Goal: Transaction & Acquisition: Purchase product/service

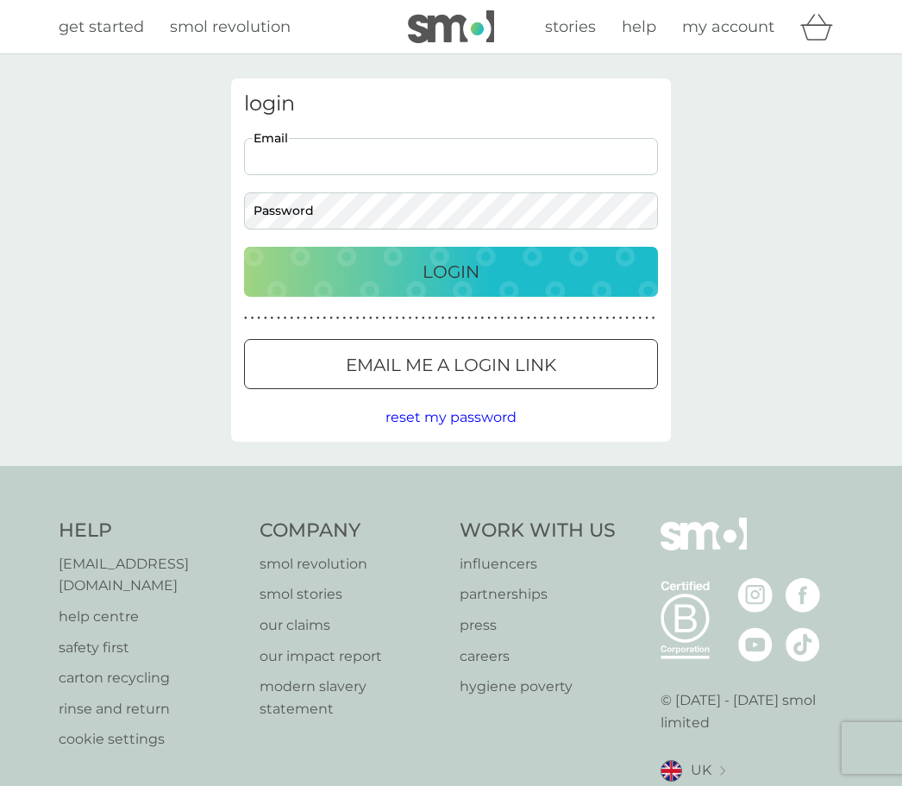
type input "[EMAIL_ADDRESS][DOMAIN_NAME]"
click at [451, 271] on button "Login" at bounding box center [451, 272] width 414 height 50
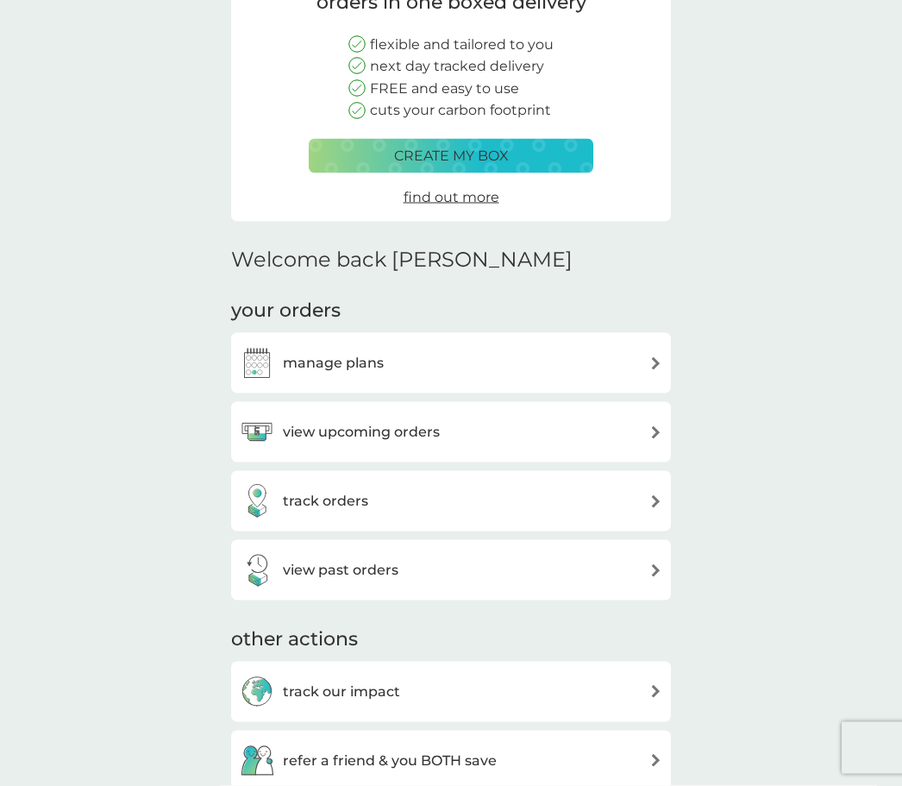
scroll to position [194, 0]
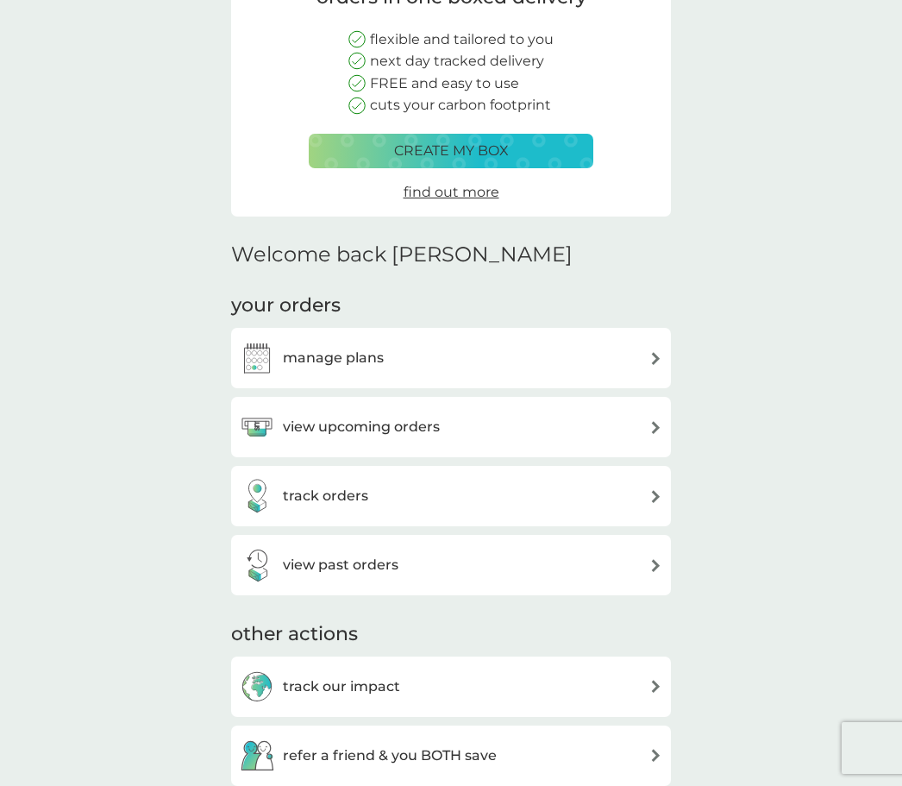
click at [595, 423] on div "view upcoming orders" at bounding box center [451, 427] width 423 height 34
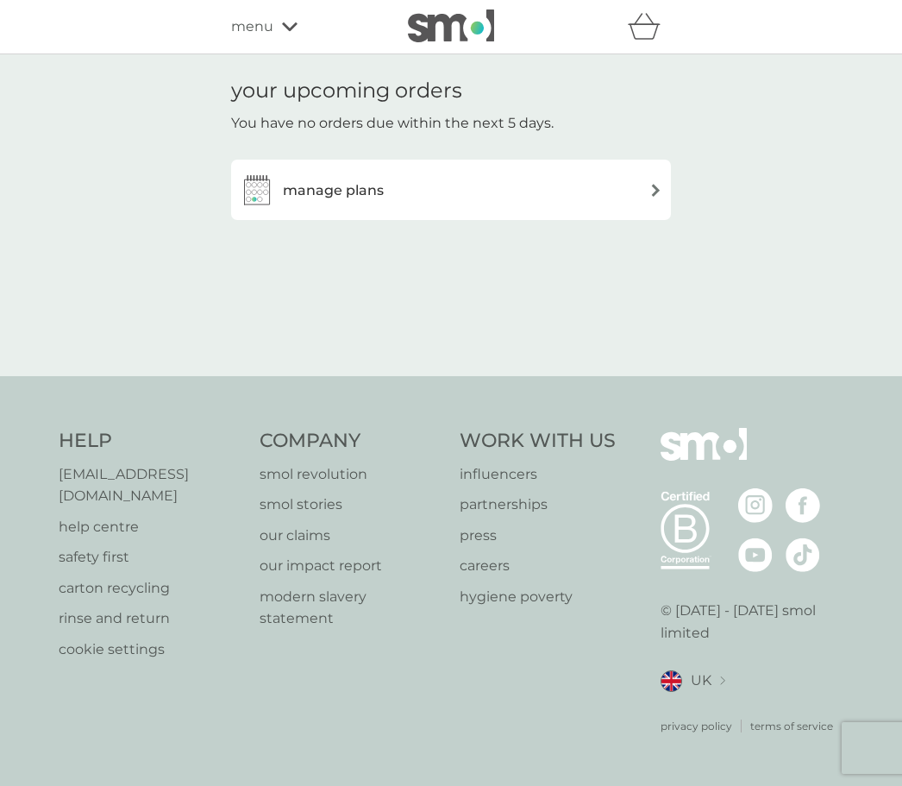
scroll to position [36, 0]
click at [586, 172] on div "manage plans" at bounding box center [451, 189] width 423 height 34
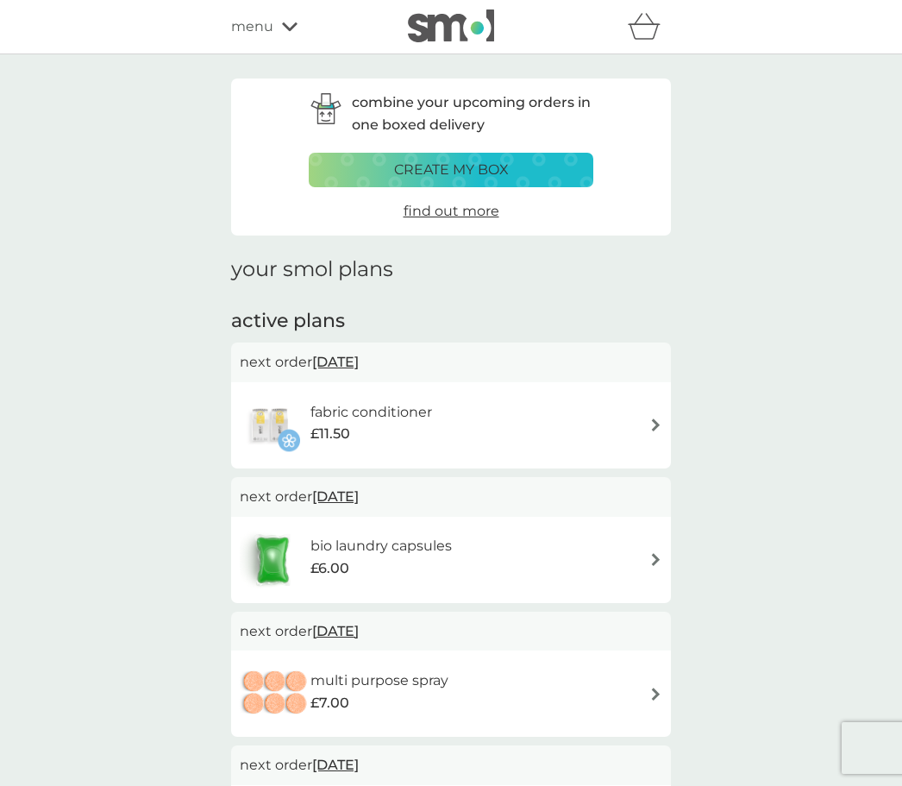
scroll to position [34, 0]
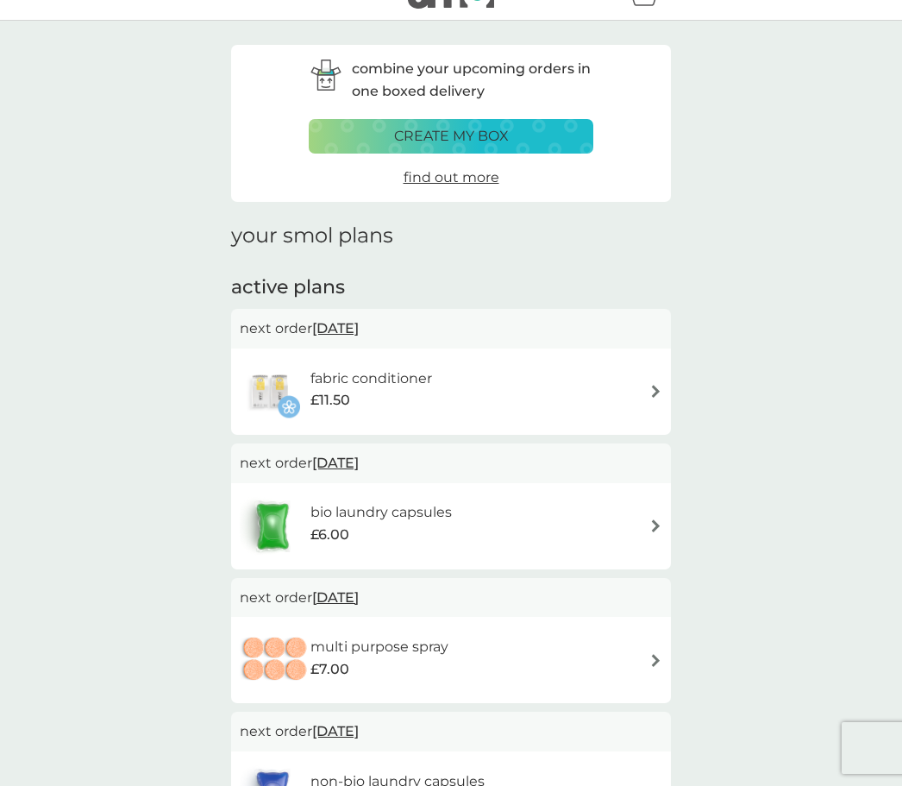
click at [383, 389] on div "£11.50" at bounding box center [371, 400] width 122 height 22
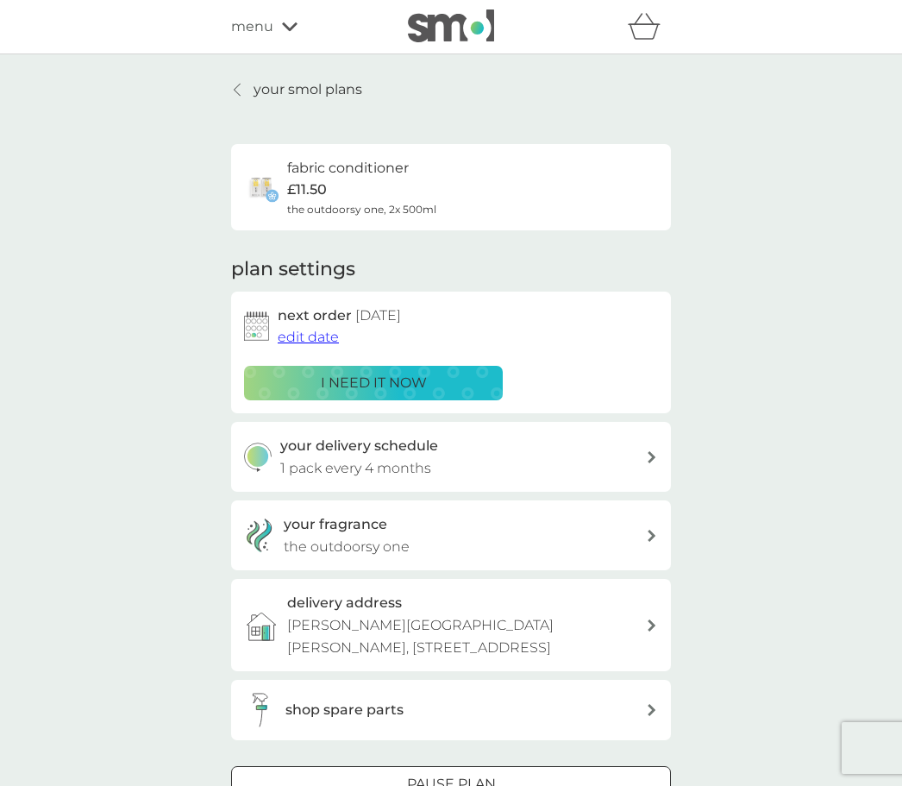
click at [406, 375] on p "i need it now" at bounding box center [374, 383] width 106 height 22
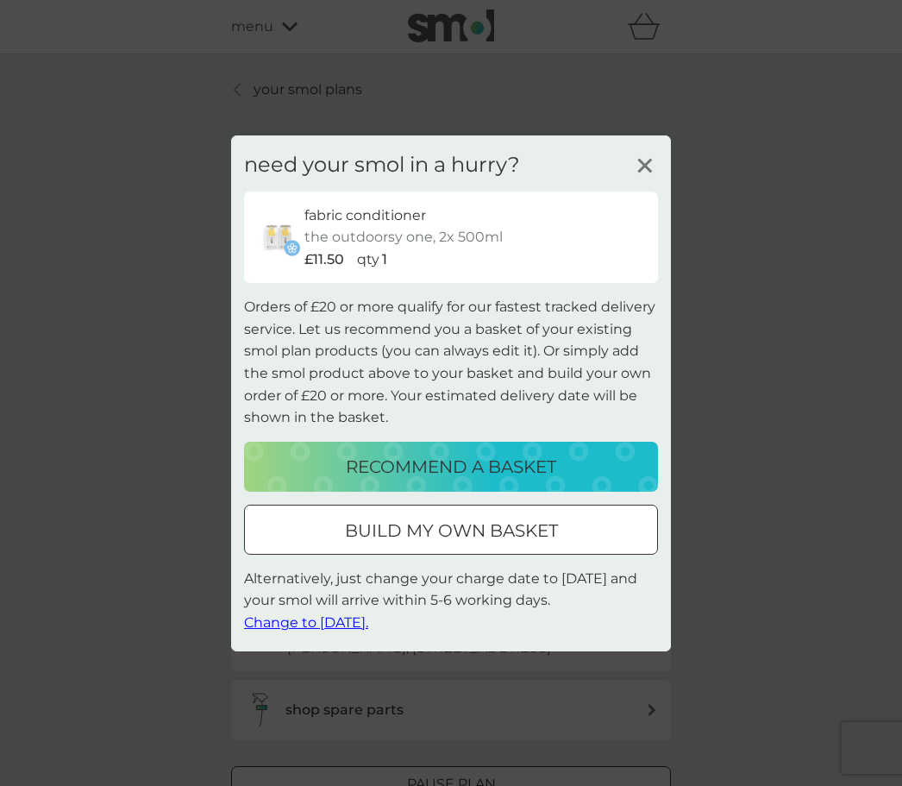
click at [512, 565] on div "need your smol in a hurry? fabric conditioner the outdoorsy one, 2x 500ml £11.5…" at bounding box center [451, 393] width 440 height 516
click at [436, 564] on div "need your smol in a hurry? fabric conditioner the outdoorsy one, 2x 500ml £11.5…" at bounding box center [451, 393] width 440 height 516
click at [647, 201] on div "fabric conditioner the outdoorsy one, 2x 500ml £11.50 qty 1" at bounding box center [451, 237] width 414 height 92
click at [644, 199] on div "fabric conditioner the outdoorsy one, 2x 500ml £11.50 qty 1" at bounding box center [451, 237] width 414 height 92
click at [474, 498] on div "need your smol in a hurry? fabric conditioner the outdoorsy one, 2x 500ml £11.5…" at bounding box center [451, 393] width 440 height 516
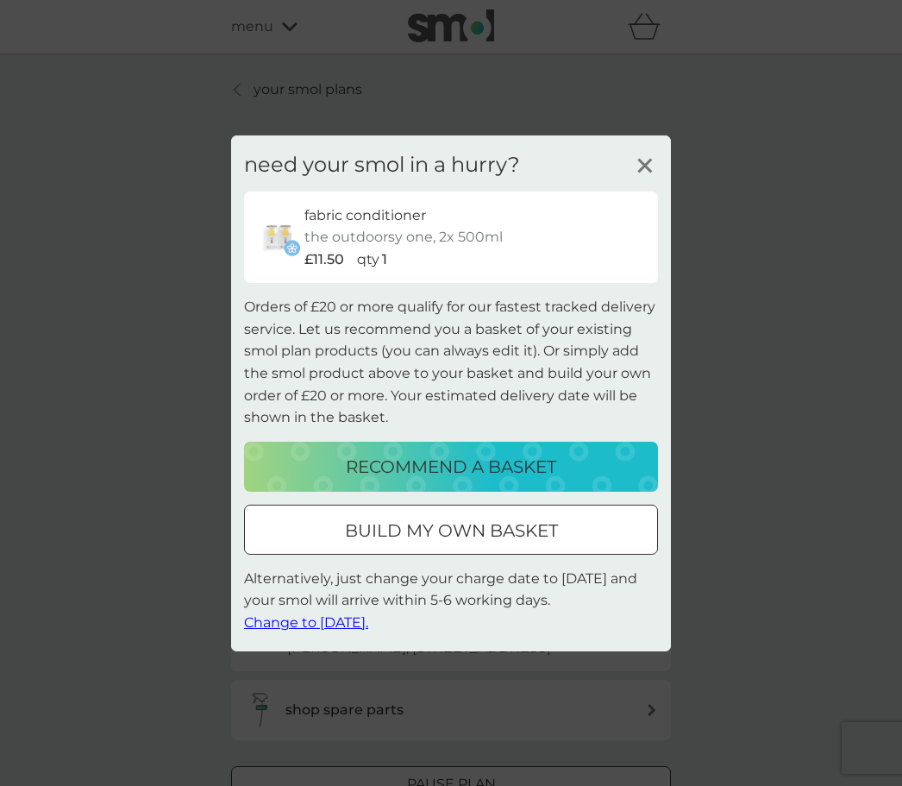
click at [647, 204] on div "fabric conditioner the outdoorsy one, 2x 500ml £11.50 qty 1" at bounding box center [451, 237] width 414 height 92
click at [650, 203] on div "fabric conditioner the outdoorsy one, 2x 500ml £11.50 qty 1" at bounding box center [451, 237] width 414 height 92
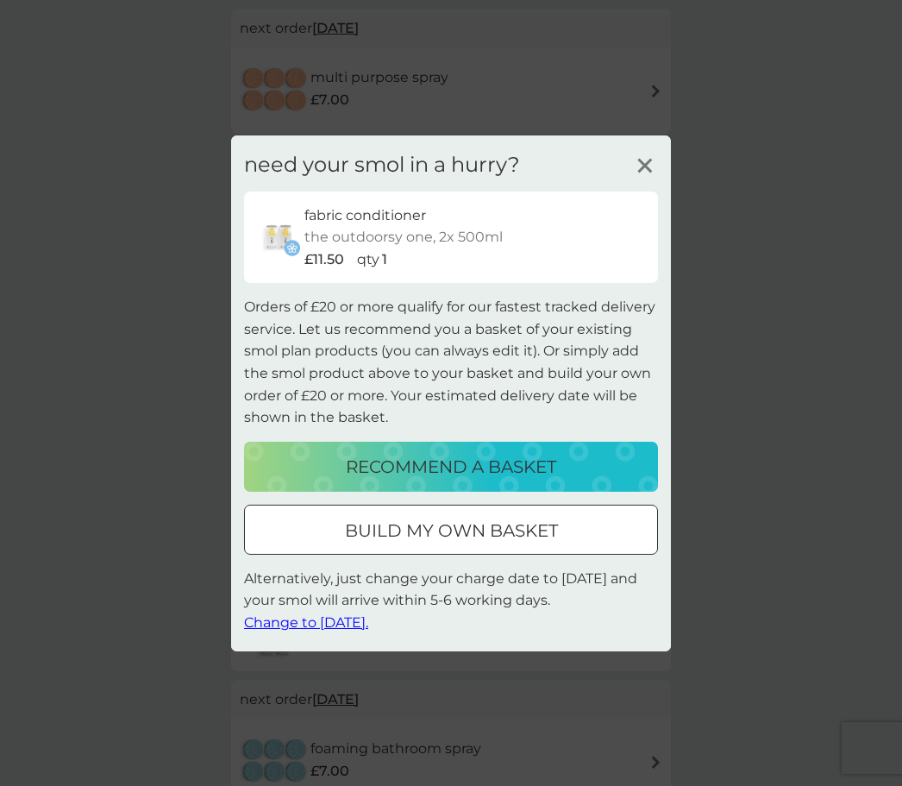
scroll to position [605, 0]
click at [793, 404] on div "need your smol in a hurry? fabric conditioner the outdoorsy one, 2x 500ml £11.5…" at bounding box center [451, 393] width 902 height 786
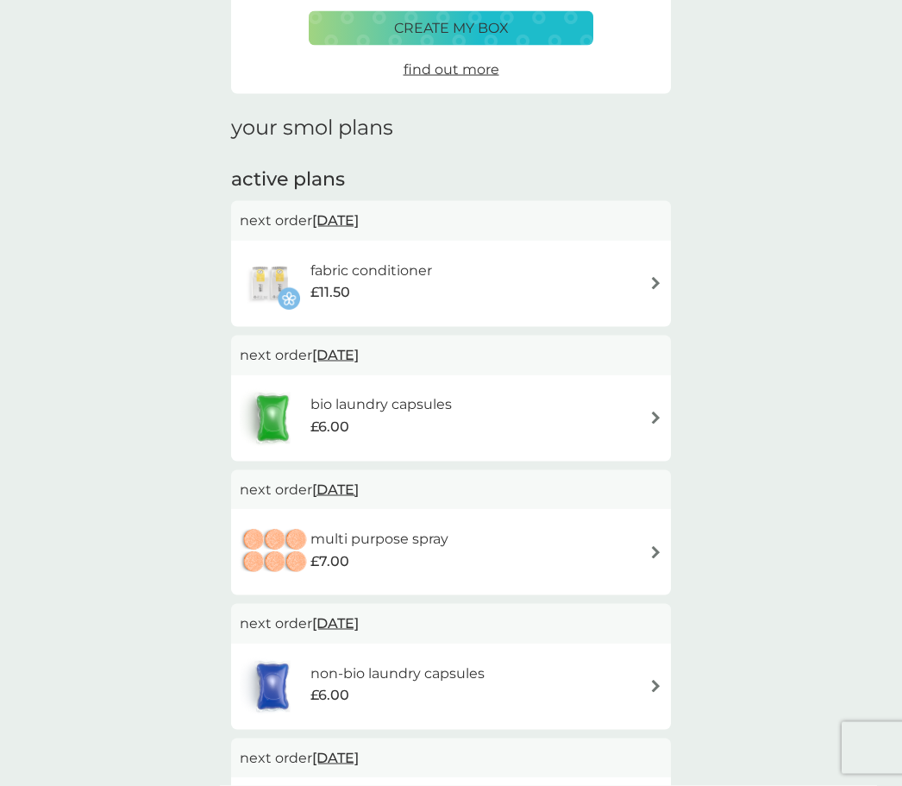
scroll to position [133, 0]
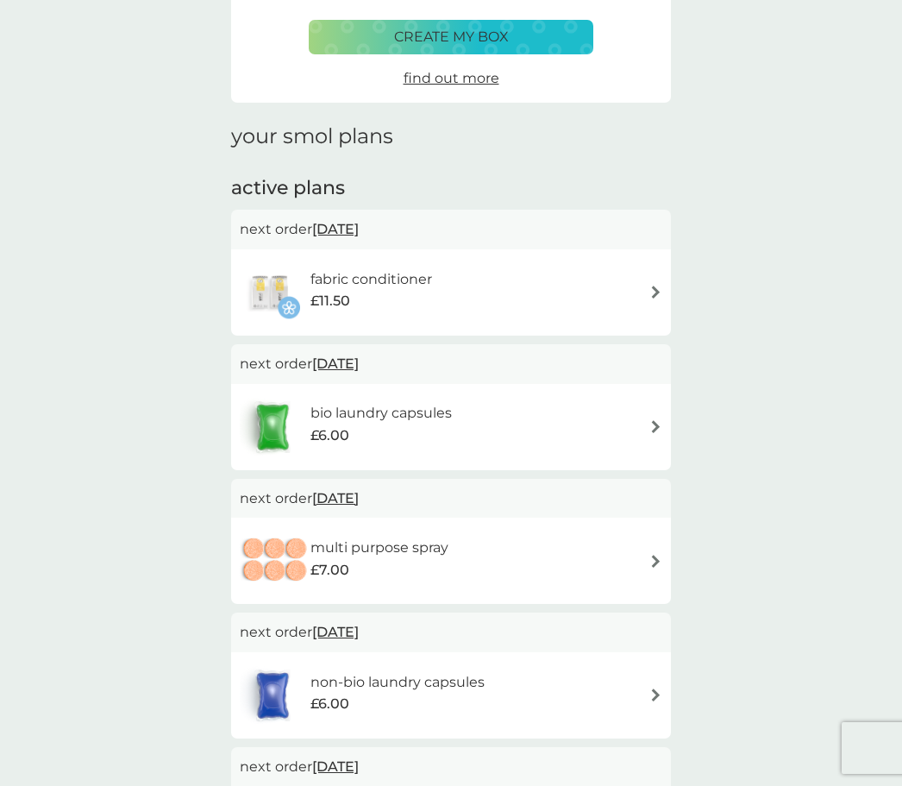
click at [579, 423] on div "bio laundry capsules £6.00" at bounding box center [451, 427] width 423 height 60
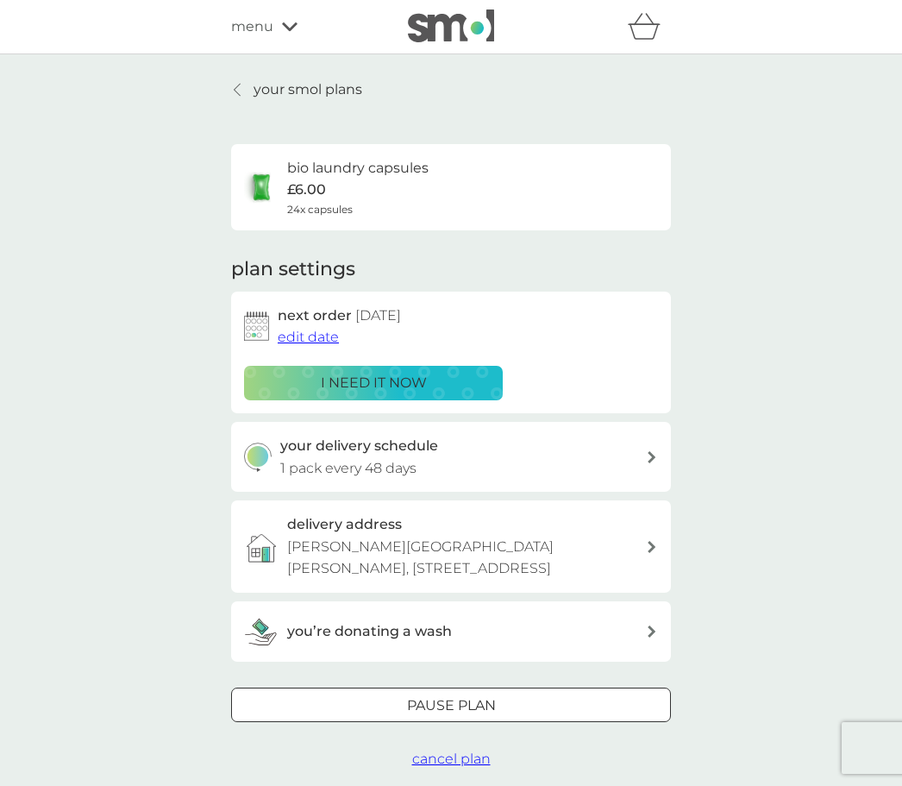
click at [394, 377] on p "i need it now" at bounding box center [374, 383] width 106 height 22
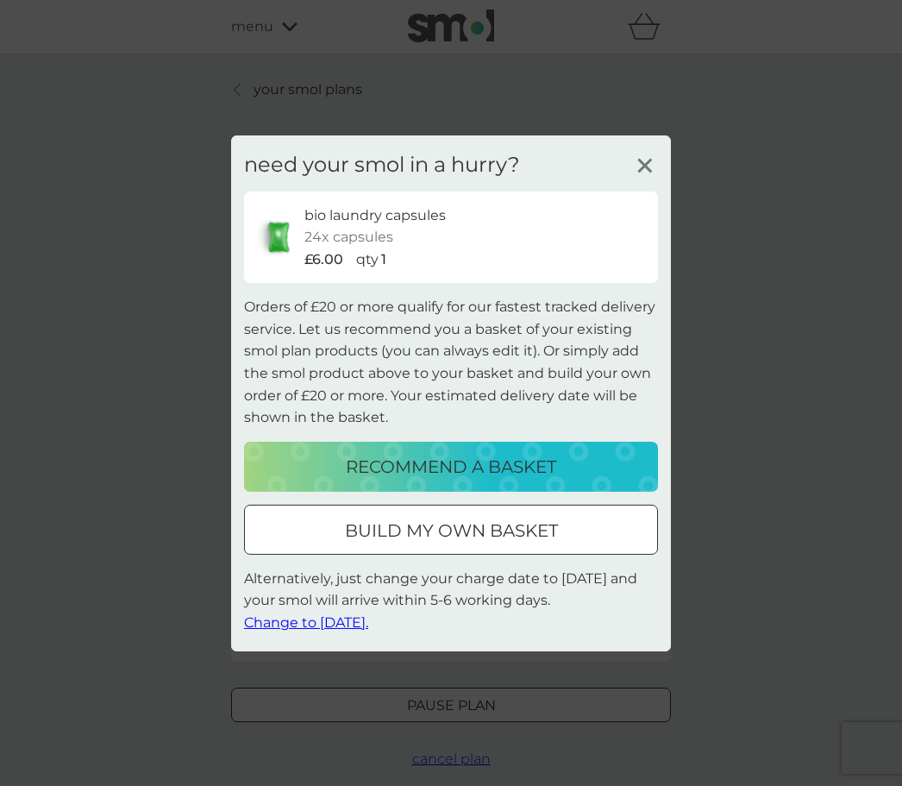
click at [781, 344] on div "need your smol in a hurry? bio laundry capsules 24x capsules £6.00 qty 1 Orders…" at bounding box center [451, 393] width 902 height 786
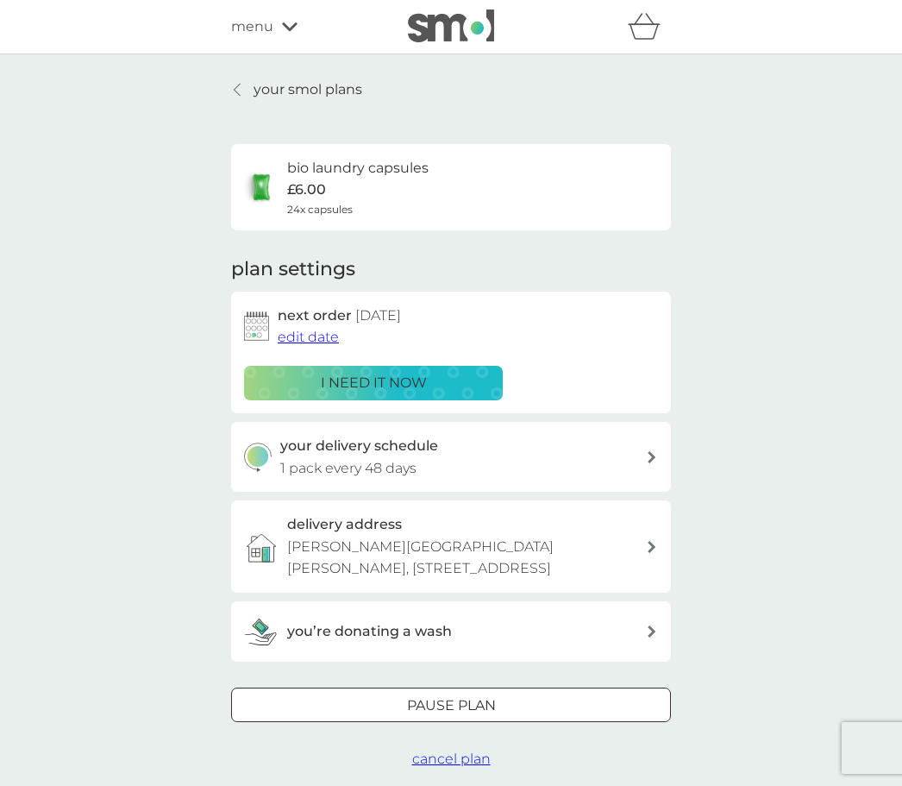
click at [292, 87] on p "your smol plans" at bounding box center [308, 89] width 109 height 22
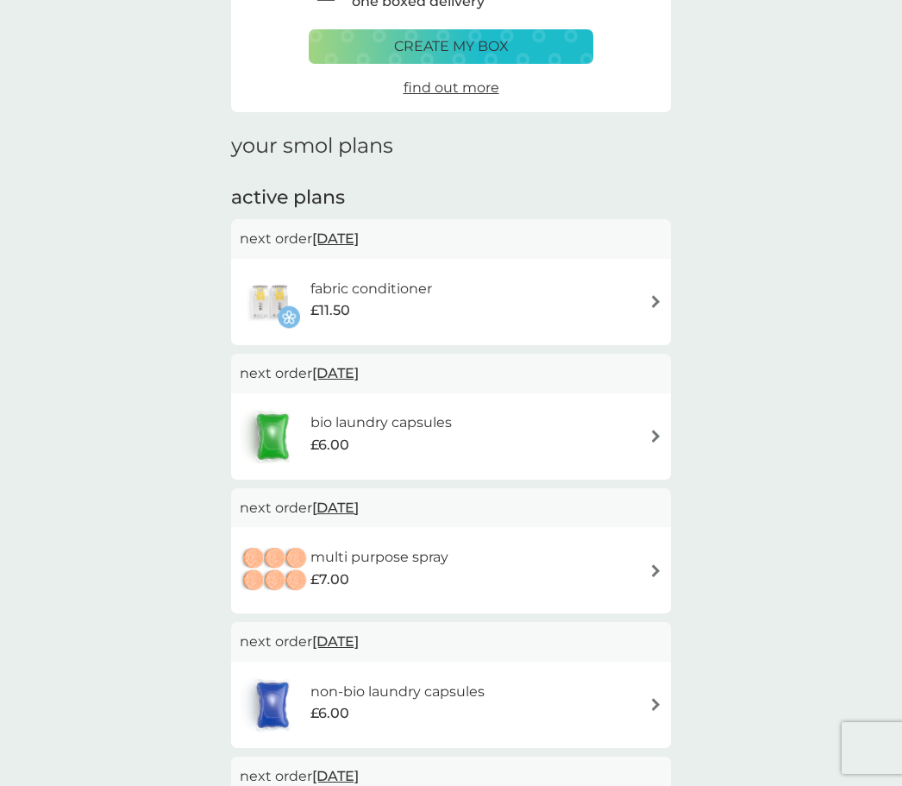
scroll to position [131, 0]
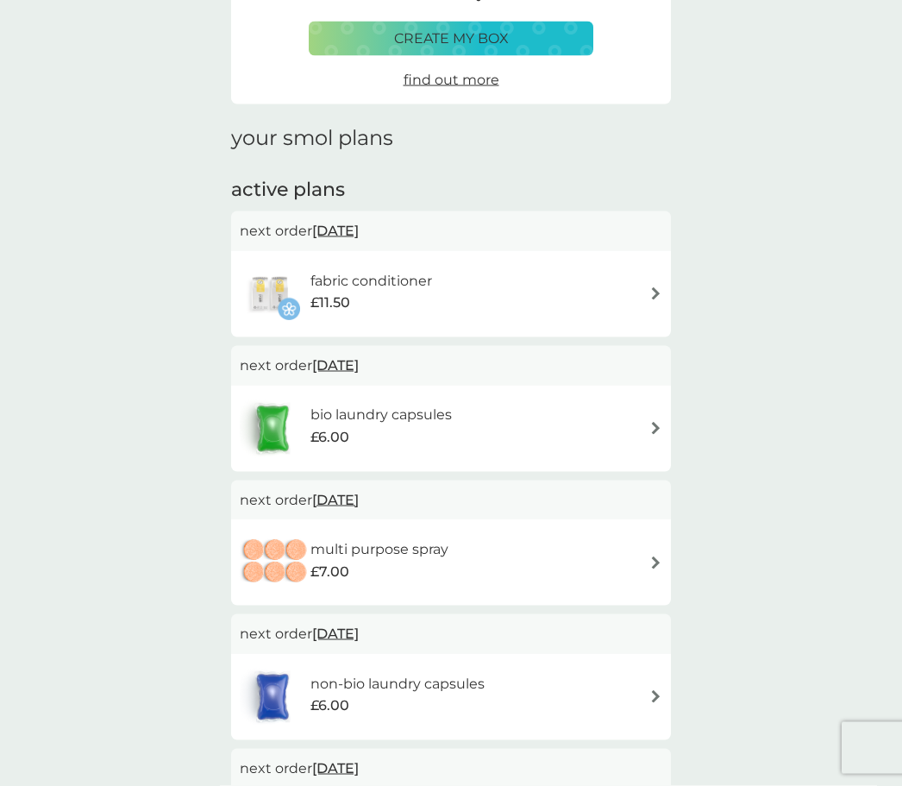
click at [456, 686] on h6 "non-bio laundry capsules" at bounding box center [397, 684] width 174 height 22
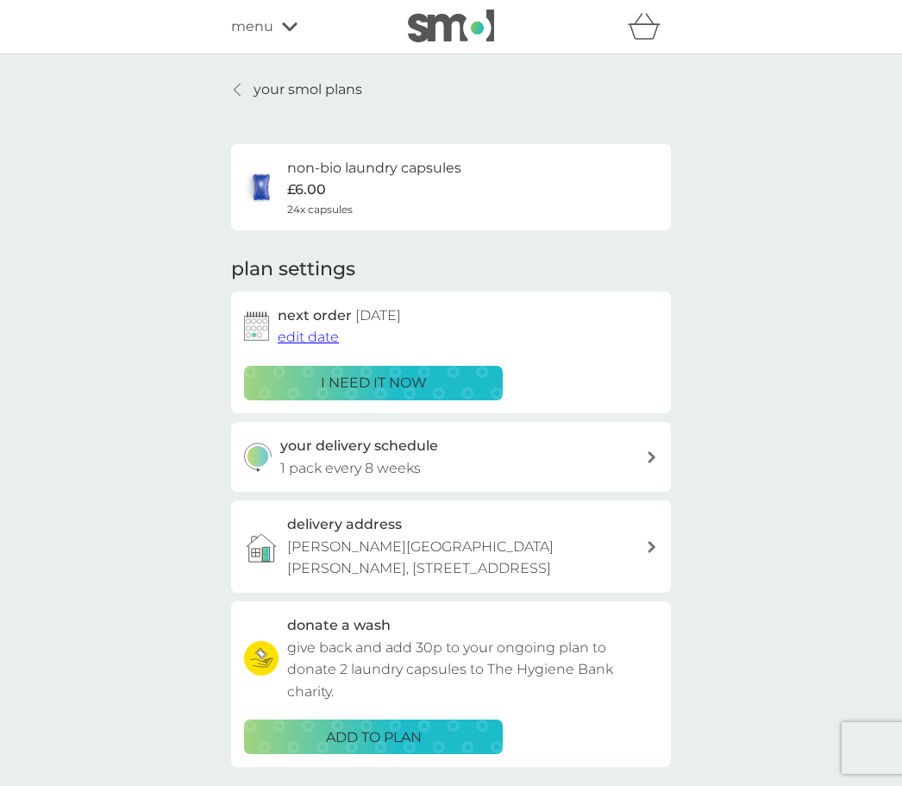
click at [388, 381] on p "i need it now" at bounding box center [374, 383] width 106 height 22
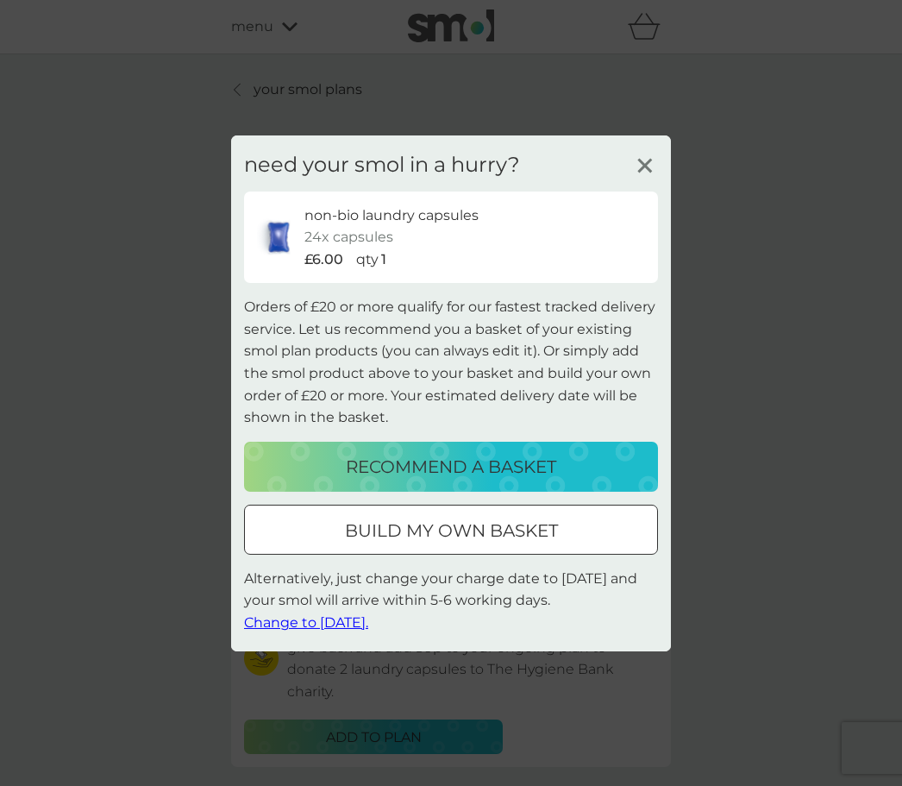
click at [475, 539] on div at bounding box center [451, 530] width 62 height 18
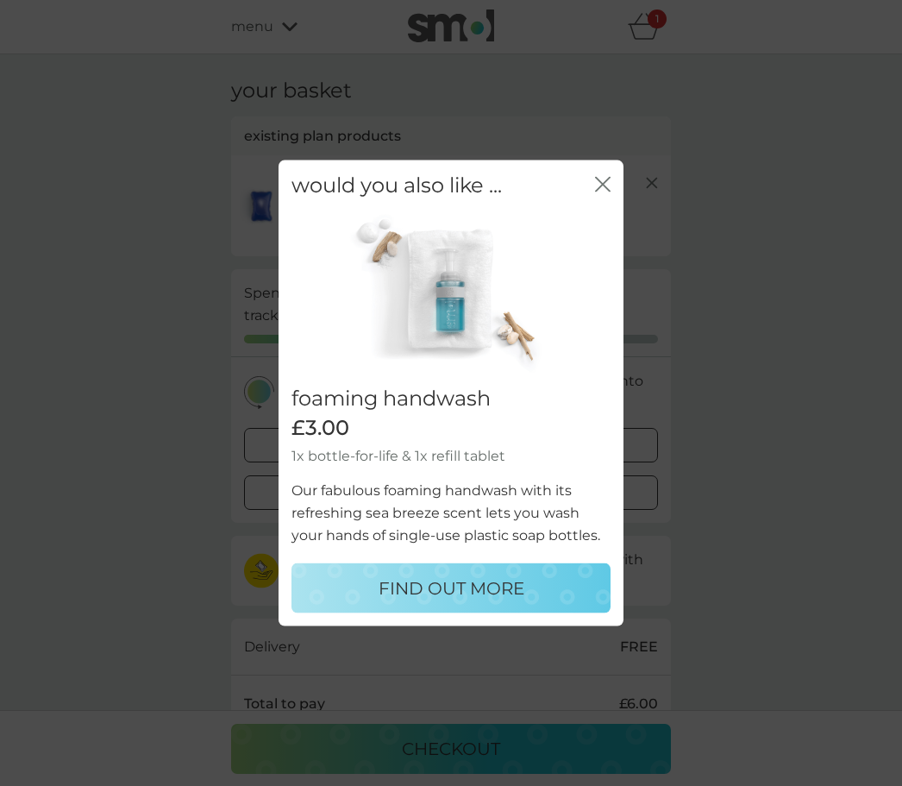
click at [610, 191] on icon "close" at bounding box center [603, 184] width 16 height 16
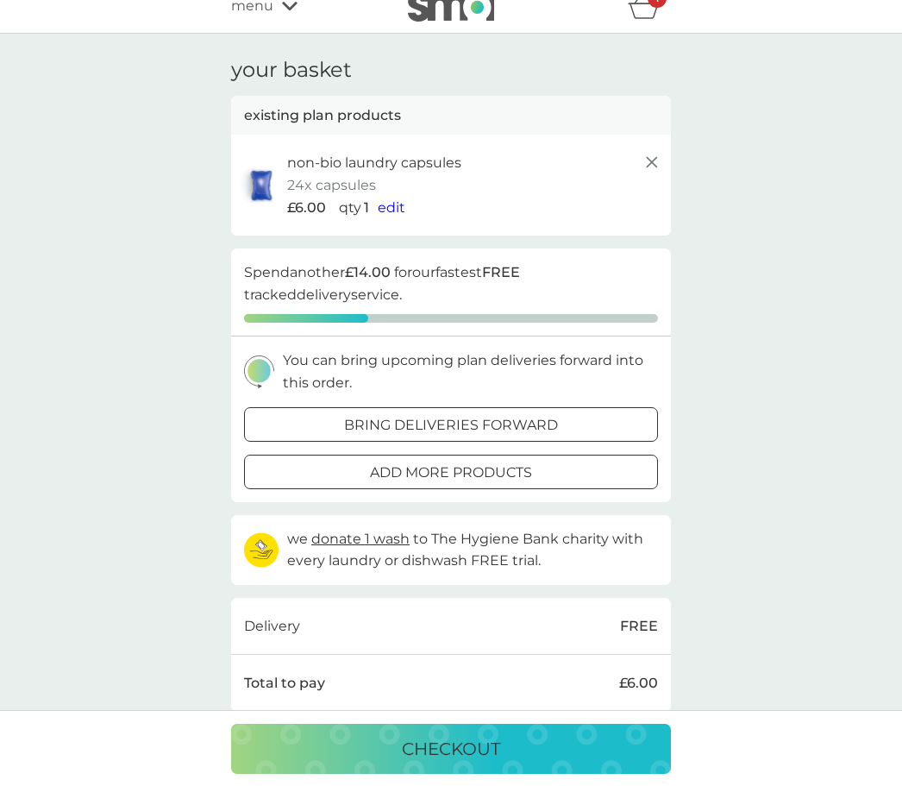
scroll to position [22, 0]
click at [460, 415] on div at bounding box center [451, 424] width 62 height 18
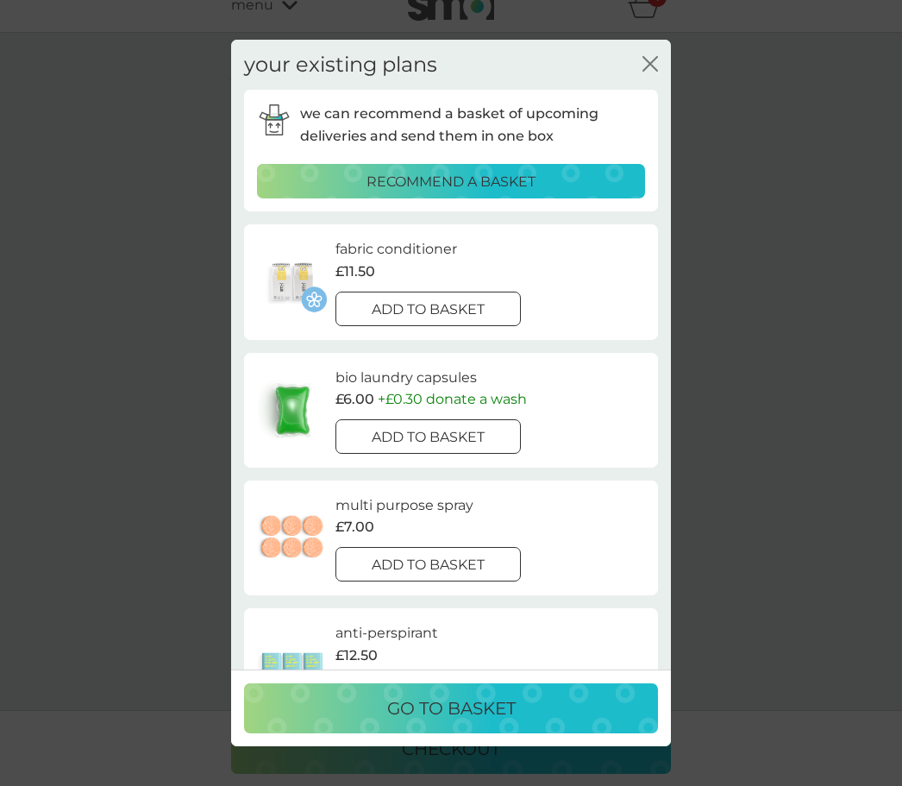
click at [436, 298] on p "add to basket" at bounding box center [428, 309] width 113 height 22
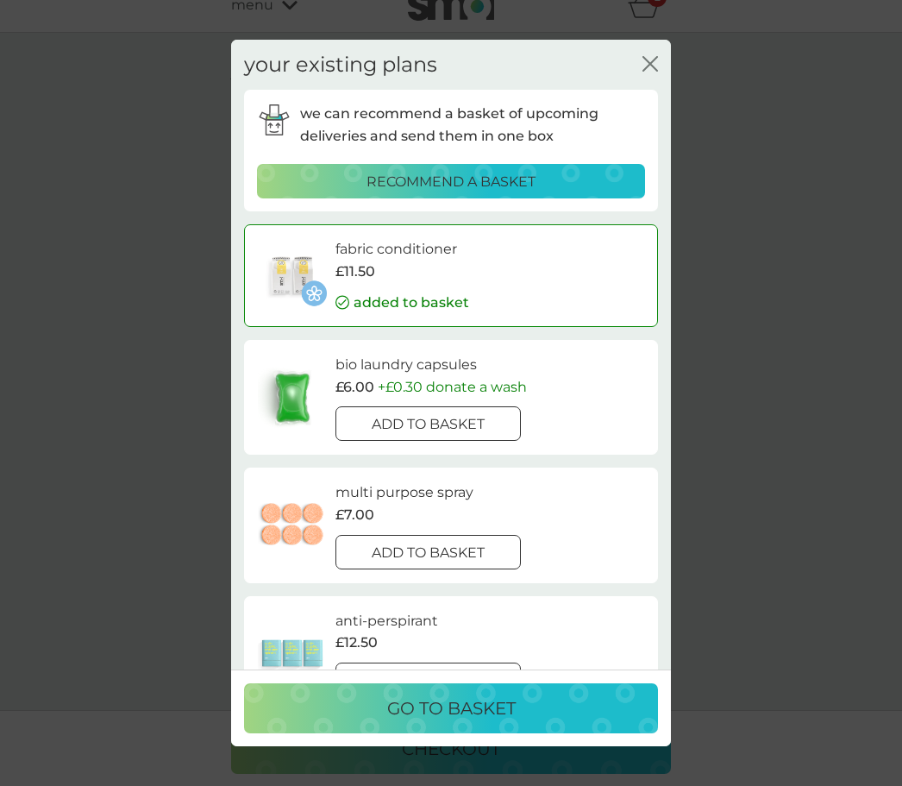
click at [442, 416] on div at bounding box center [428, 425] width 62 height 18
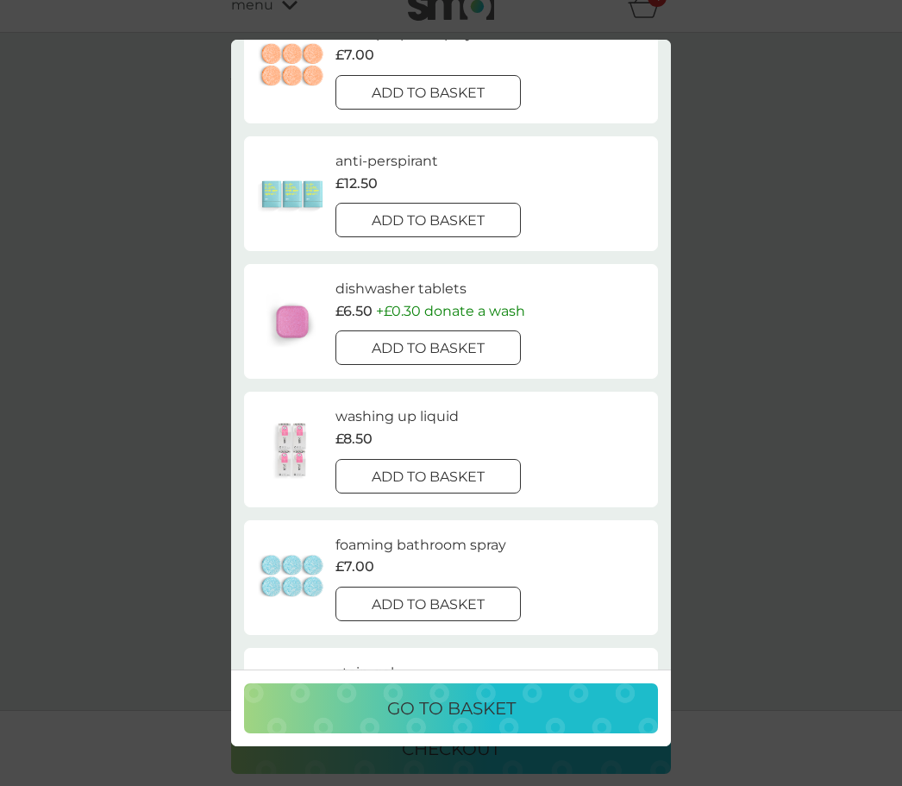
scroll to position [325, 0]
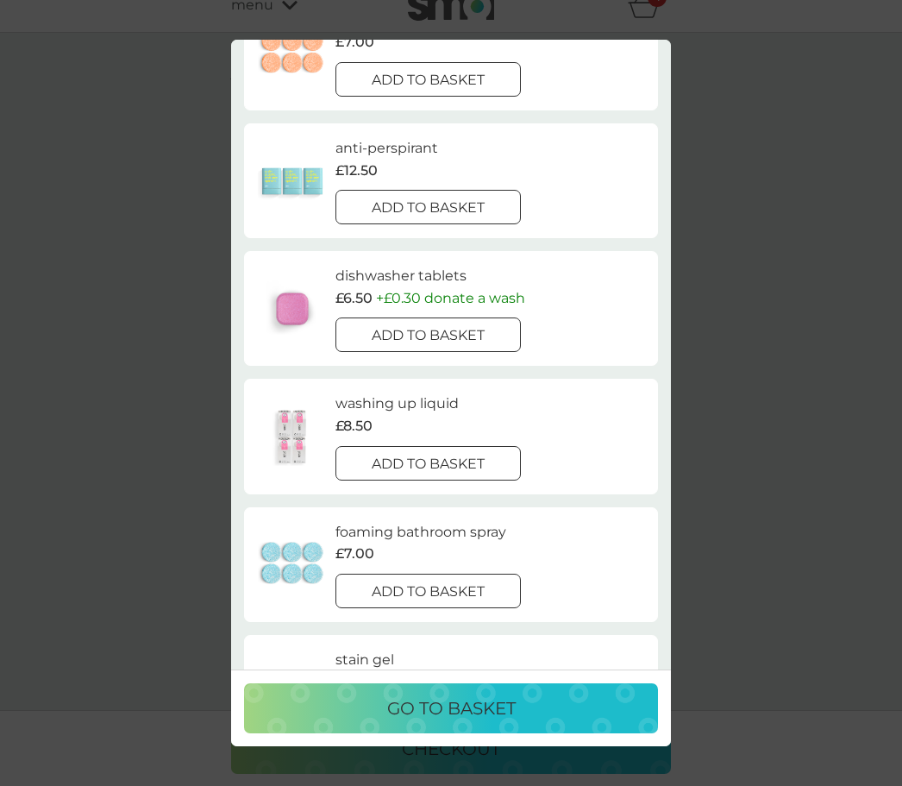
click at [447, 722] on p "go to basket" at bounding box center [451, 708] width 128 height 28
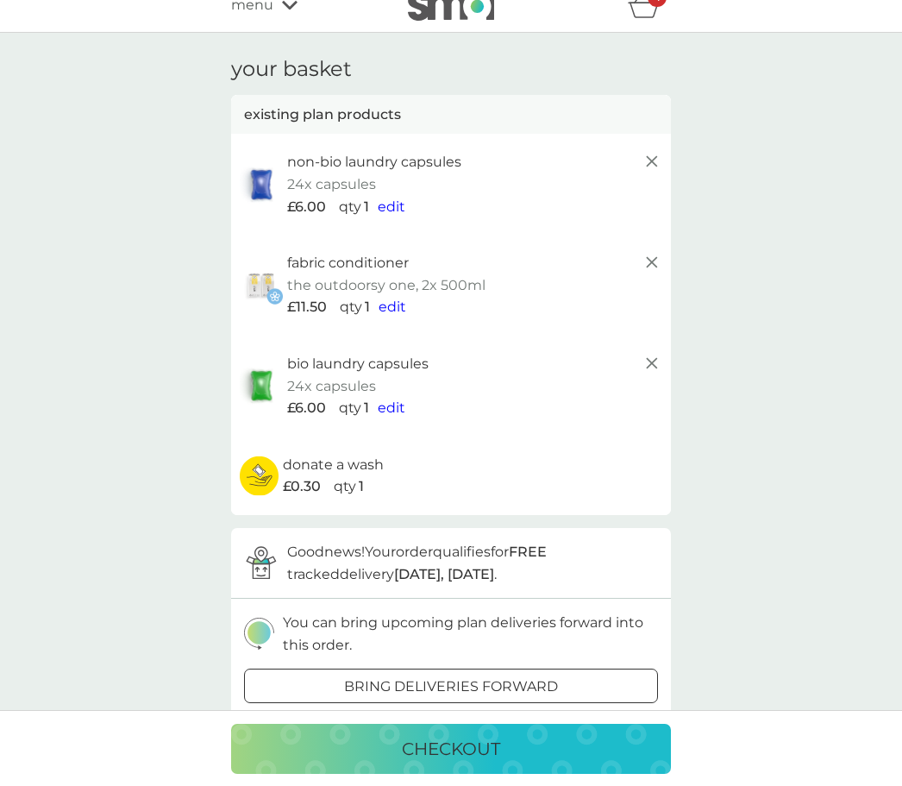
click at [461, 749] on p "checkout" at bounding box center [451, 749] width 98 height 28
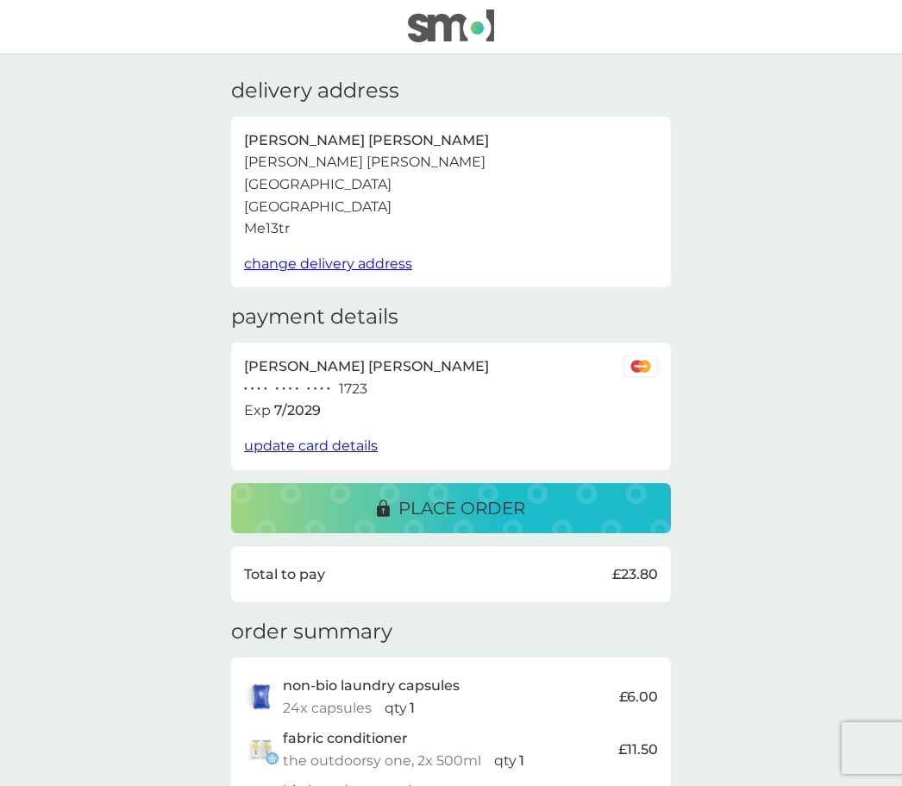
click at [342, 443] on span "update card details" at bounding box center [311, 445] width 134 height 16
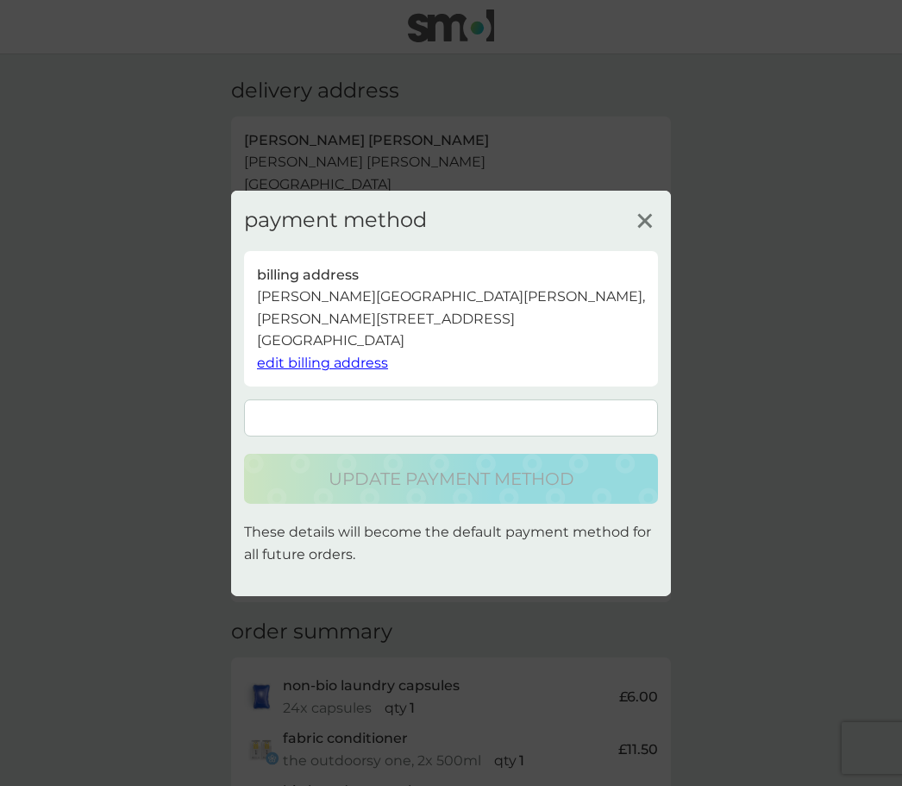
click at [285, 438] on div "update payment method These details will become the default payment method for …" at bounding box center [451, 482] width 414 height 166
click at [297, 437] on div "update payment method These details will become the default payment method for …" at bounding box center [451, 482] width 414 height 166
click at [311, 426] on form at bounding box center [451, 417] width 414 height 37
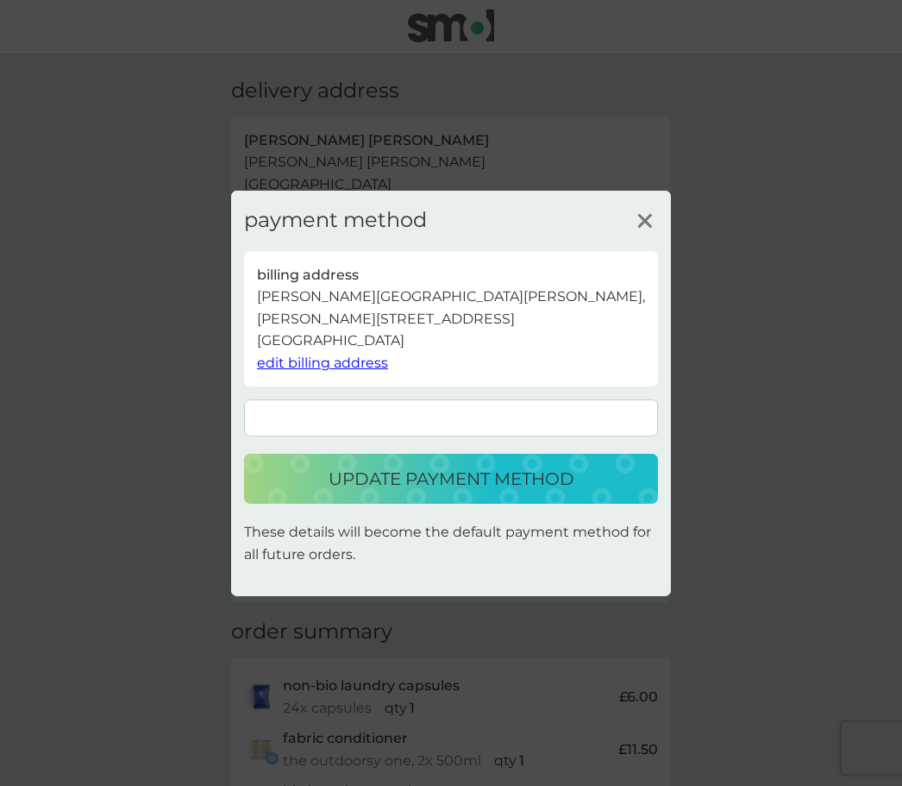
click at [475, 480] on p "update payment method" at bounding box center [452, 479] width 246 height 28
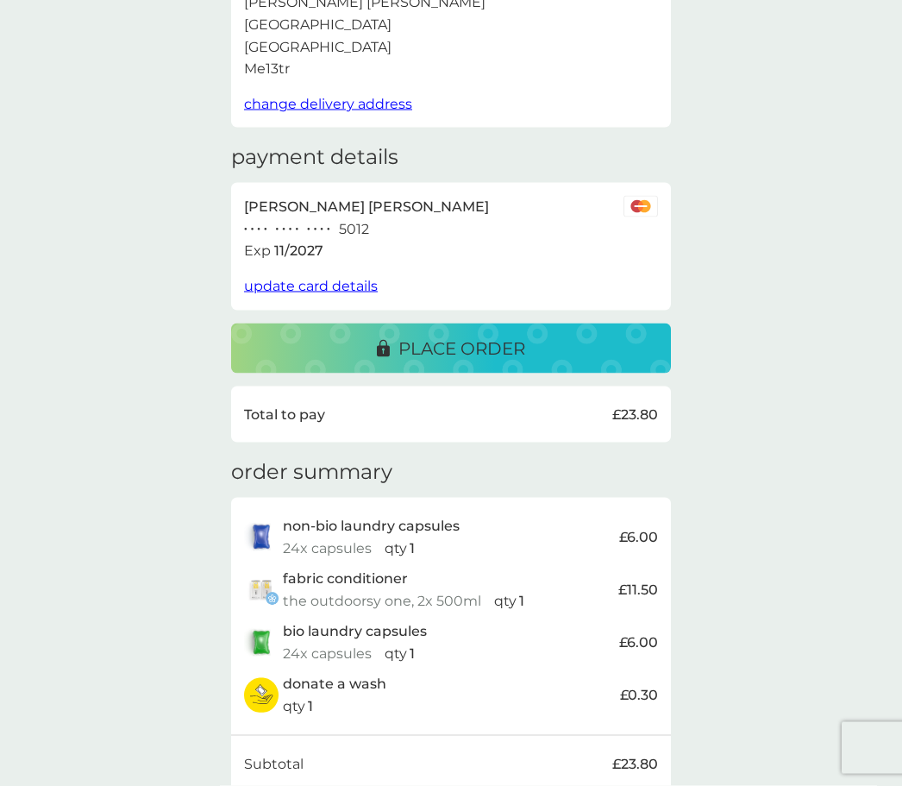
scroll to position [160, 0]
click at [448, 340] on p "place order" at bounding box center [461, 349] width 127 height 28
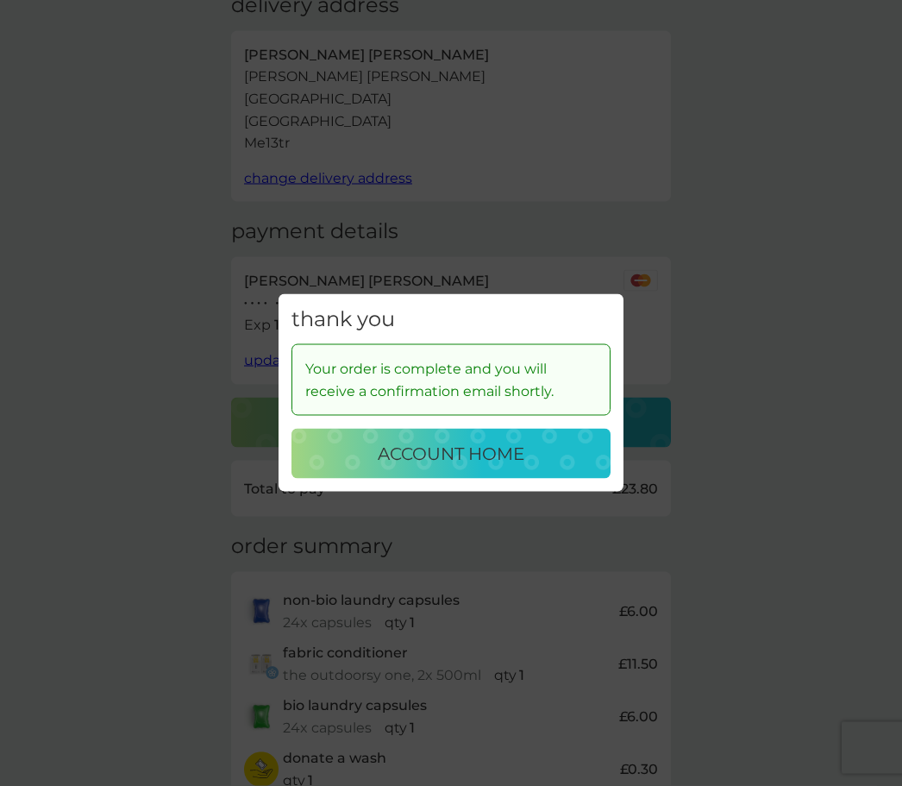
scroll to position [89, 0]
click at [469, 467] on p "account home" at bounding box center [451, 454] width 147 height 28
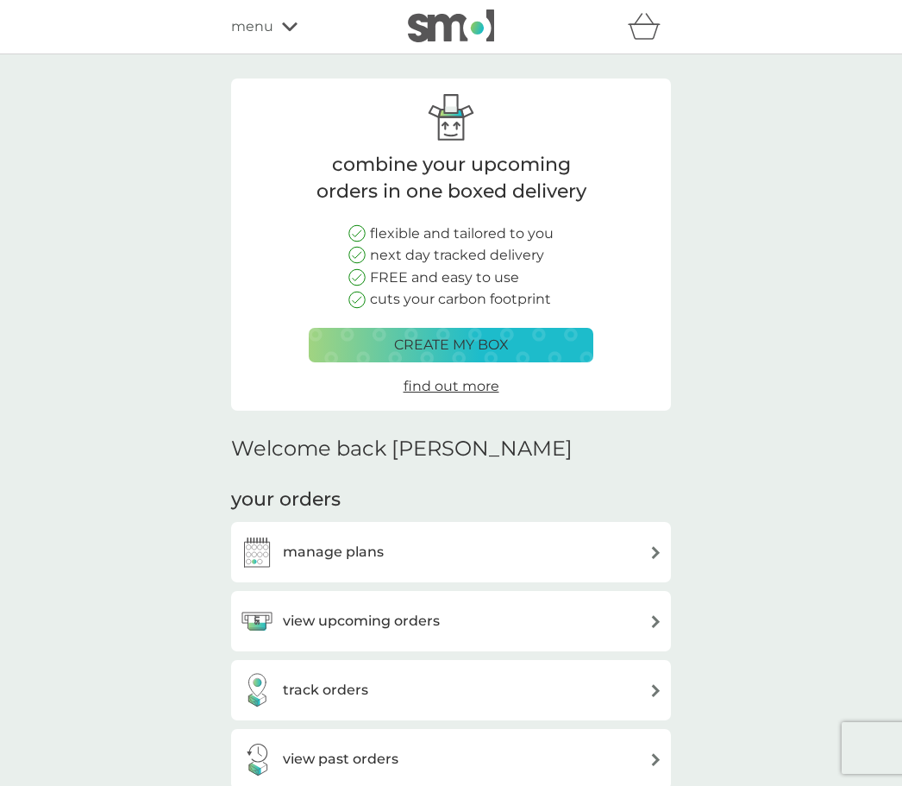
click at [261, 31] on span "menu" at bounding box center [252, 27] width 42 height 22
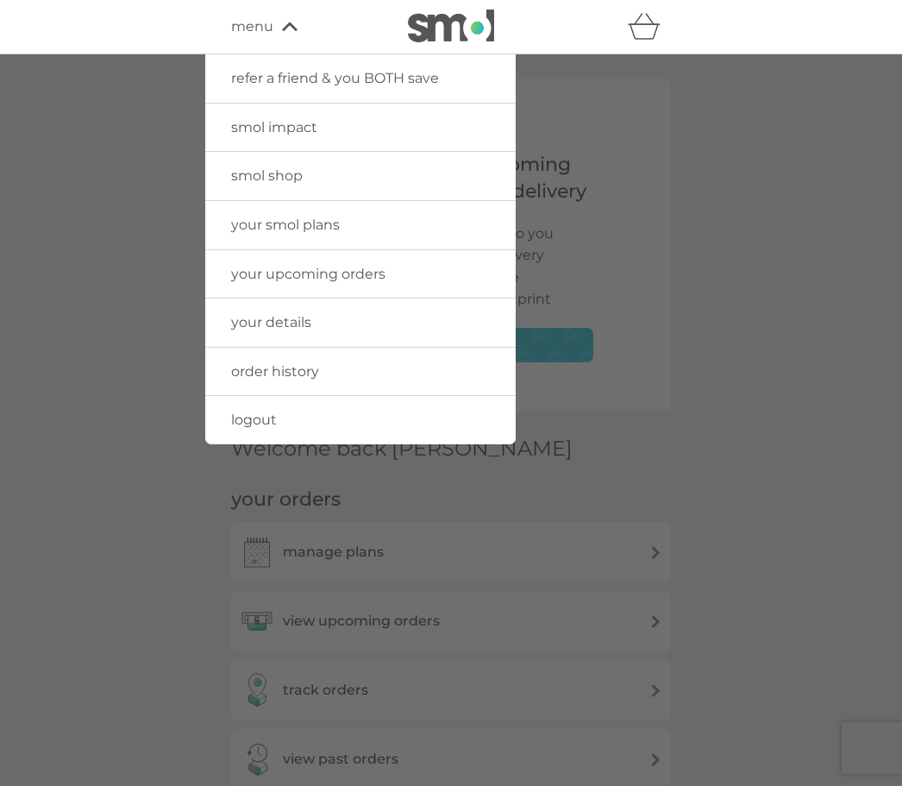
click at [260, 423] on span "logout" at bounding box center [254, 419] width 46 height 16
